Goal: Information Seeking & Learning: Understand process/instructions

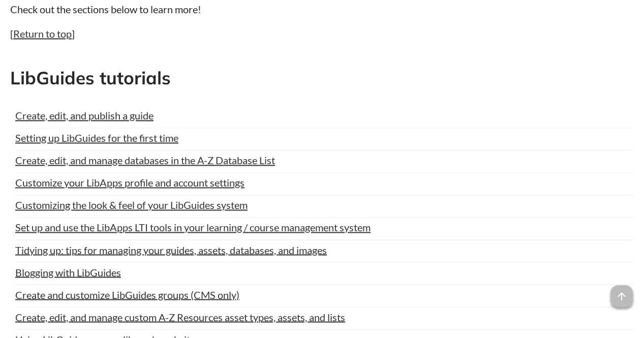
scroll to position [723, 0]
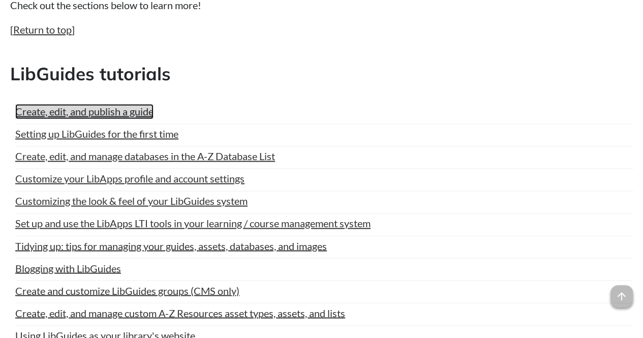
click at [99, 115] on link "Create, edit, and publish a guide" at bounding box center [84, 111] width 138 height 15
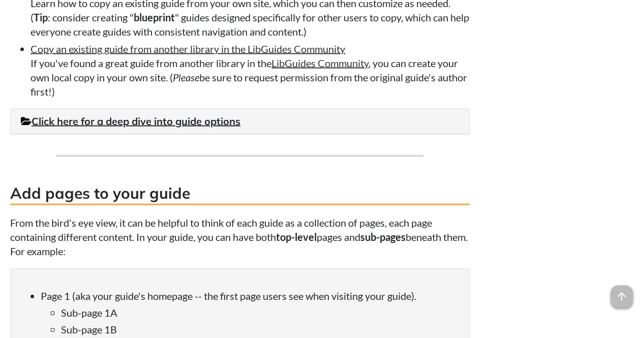
scroll to position [935, 0]
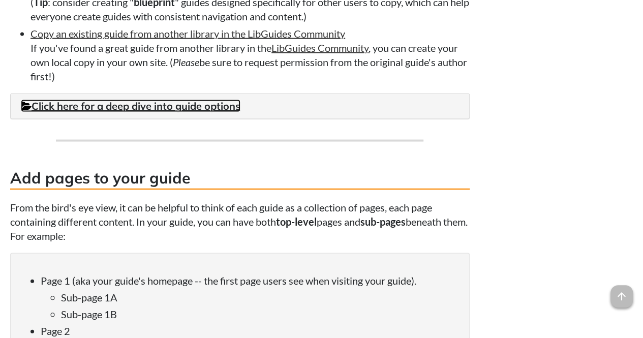
click at [188, 104] on link "Click here for a deep dive into guide options" at bounding box center [131, 105] width 220 height 13
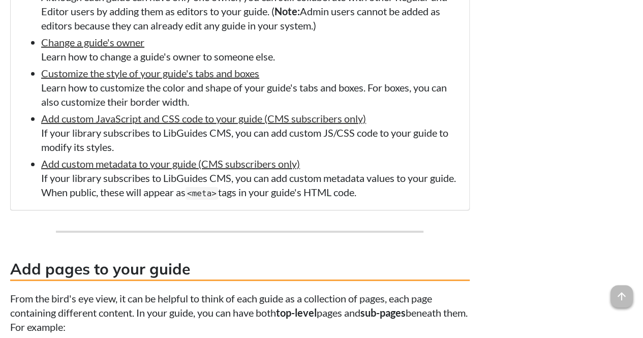
scroll to position [1531, 0]
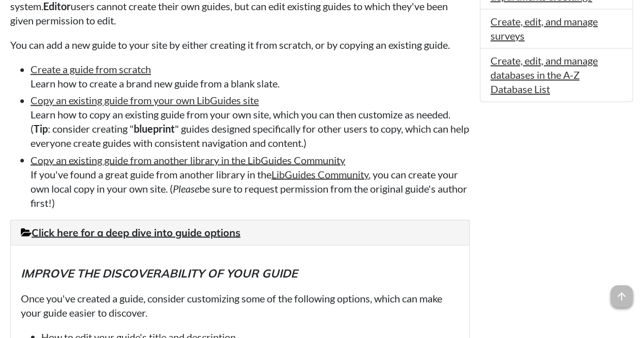
scroll to position [809, 0]
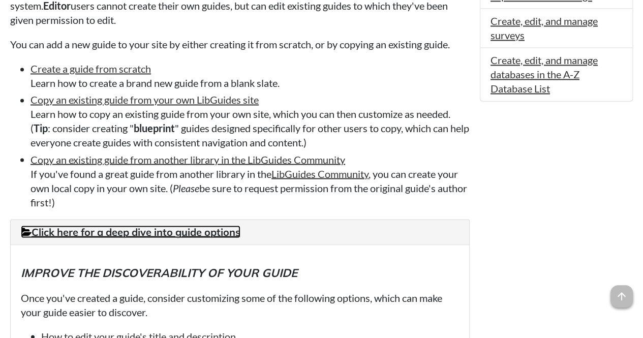
click at [191, 230] on link "Click here for a deep dive into guide options" at bounding box center [131, 231] width 220 height 13
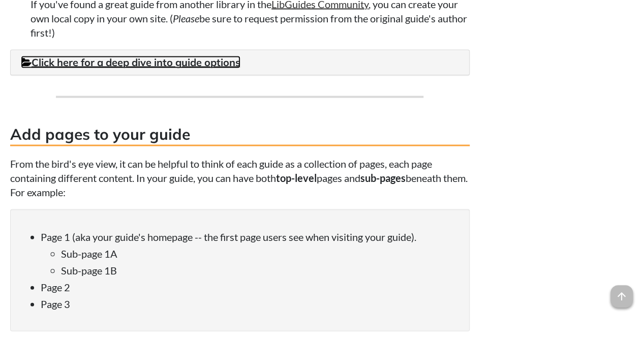
scroll to position [979, 0]
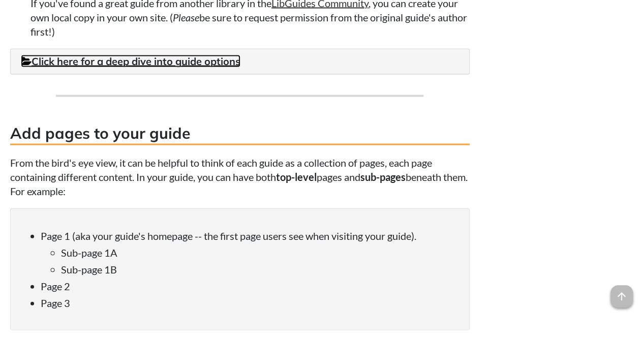
click at [188, 61] on link "Click here for a deep dive into guide options" at bounding box center [131, 61] width 220 height 13
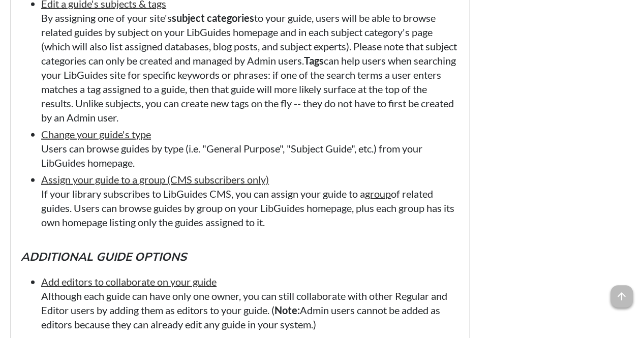
scroll to position [1240, 0]
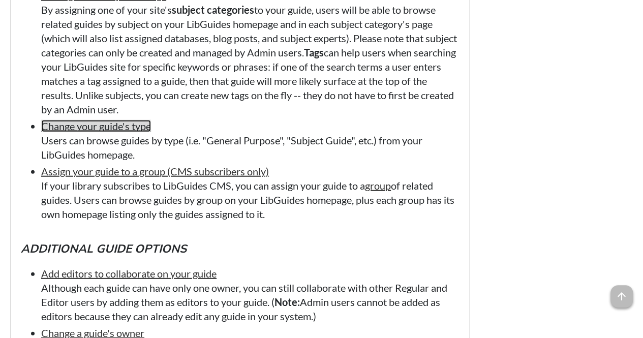
click at [94, 130] on link "Change your guide's type" at bounding box center [96, 126] width 110 height 12
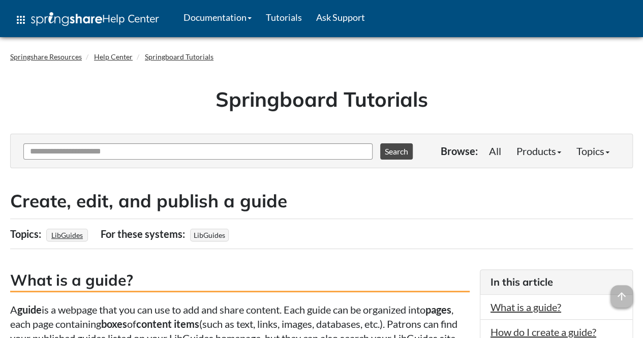
drag, startPoint x: 173, startPoint y: 1, endPoint x: 95, endPoint y: 114, distance: 138.2
click at [95, 114] on div "Springboard Tutorials" at bounding box center [321, 102] width 623 height 63
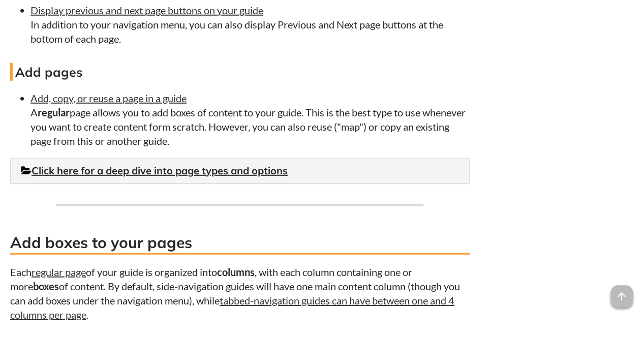
scroll to position [1454, 0]
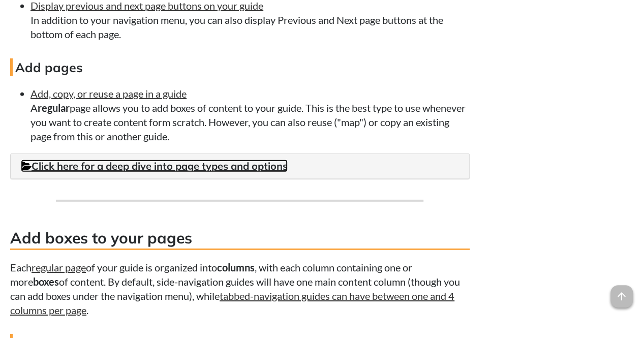
click at [226, 168] on link "Click here for a deep dive into page types and options" at bounding box center [154, 166] width 267 height 13
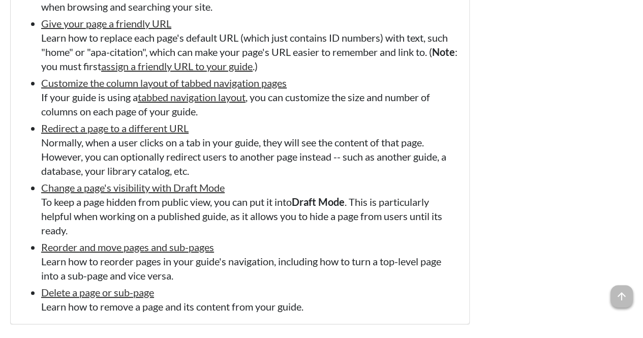
scroll to position [1983, 0]
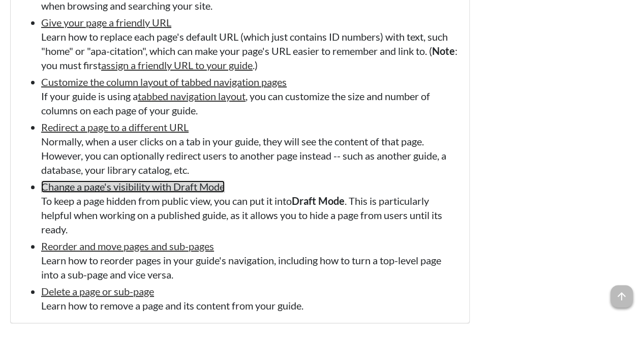
click at [197, 193] on link "Change a page's visibility with Draft Mode" at bounding box center [133, 186] width 184 height 12
